Goal: Information Seeking & Learning: Learn about a topic

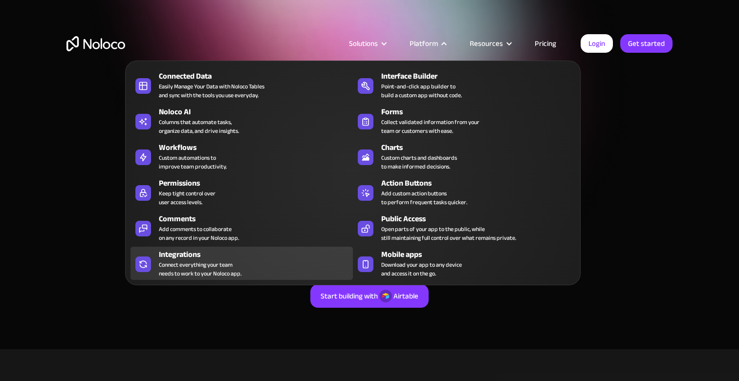
click at [229, 260] on div "Connect everything your team needs to work to your Noloco app." at bounding box center [200, 269] width 83 height 18
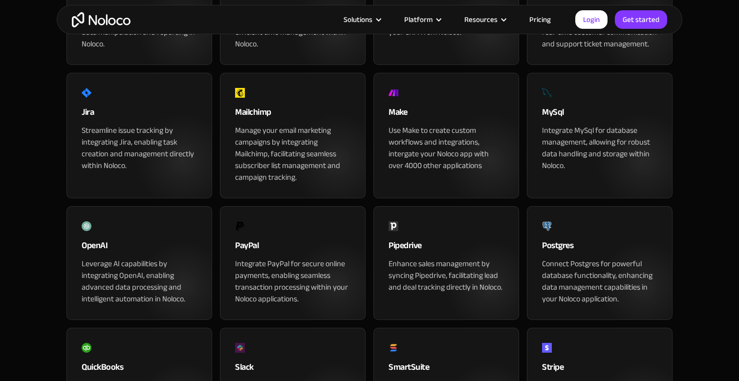
scroll to position [539, 0]
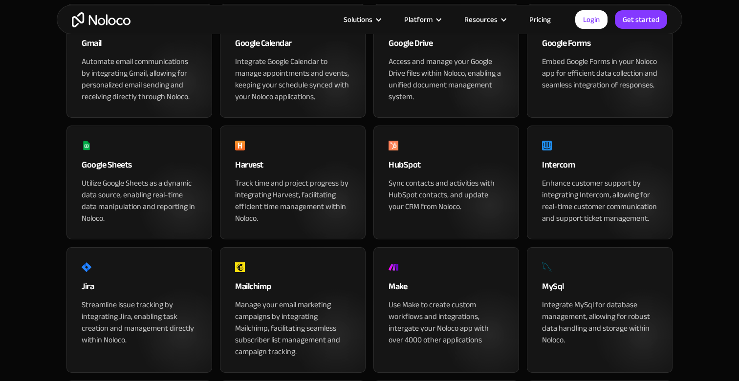
click at [123, 221] on div "Utilize Google Sheets as a dynamic data source, enabling real-time data manipul…" at bounding box center [139, 200] width 115 height 47
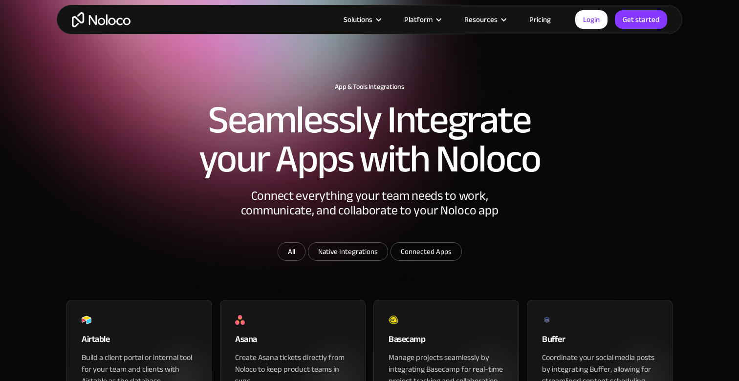
scroll to position [511, 0]
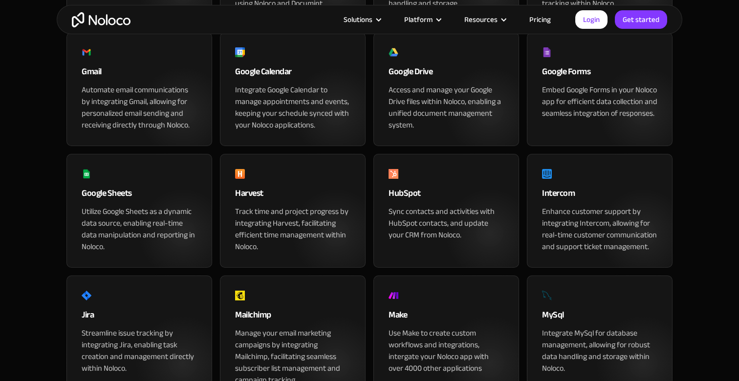
click at [109, 16] on img "home" at bounding box center [101, 19] width 59 height 15
